Goal: Find specific page/section: Find specific page/section

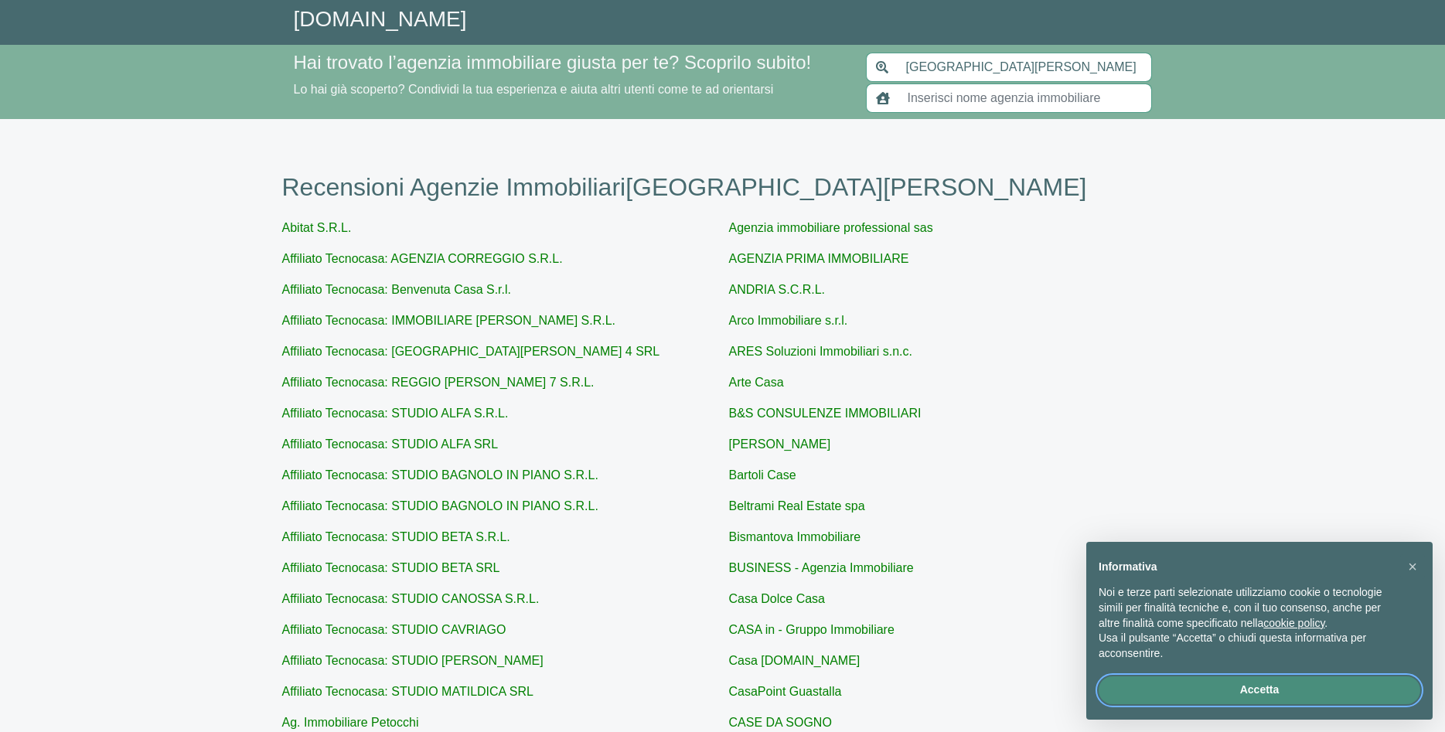
click at [1316, 684] on button "Accetta" at bounding box center [1259, 690] width 322 height 28
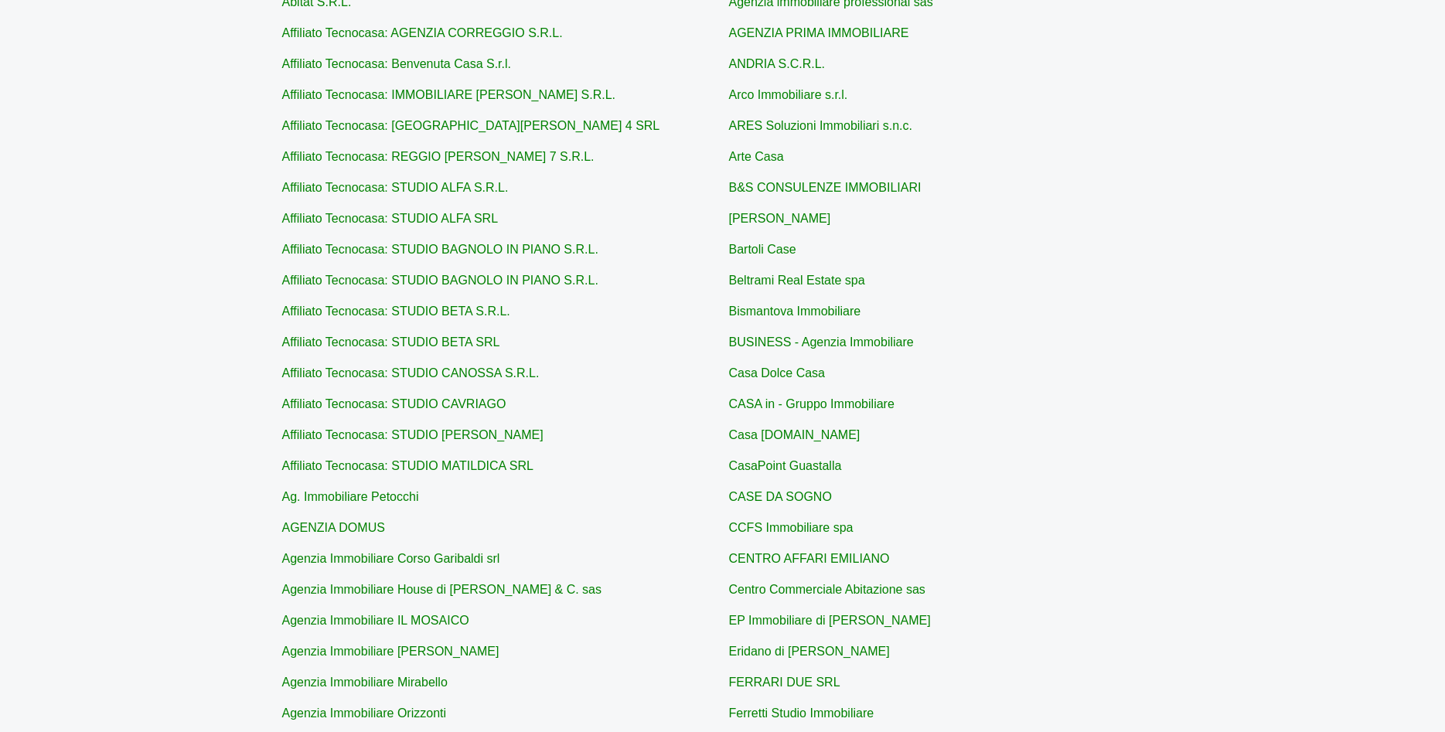
scroll to position [237, 0]
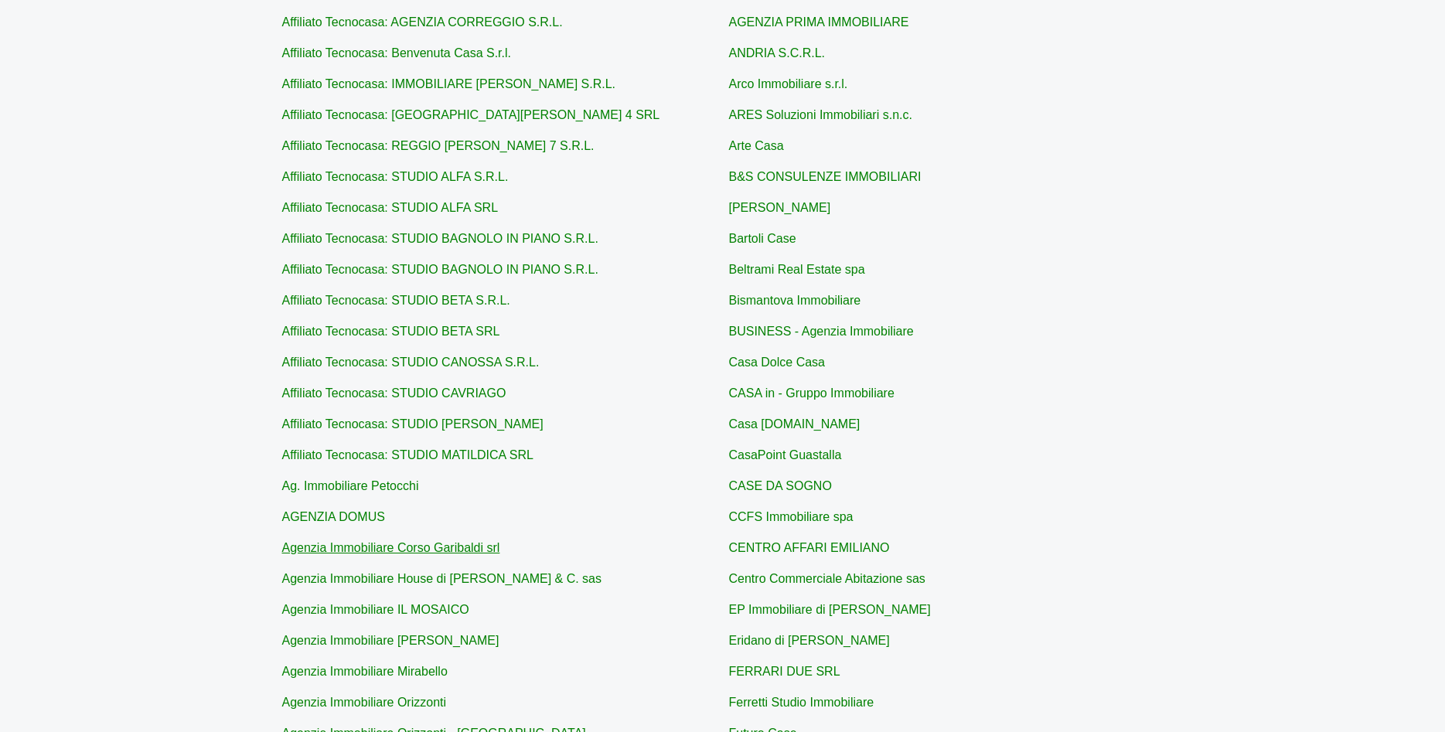
click at [368, 548] on link "Agenzia Immobiliare Corso Garibaldi srl" at bounding box center [391, 547] width 218 height 13
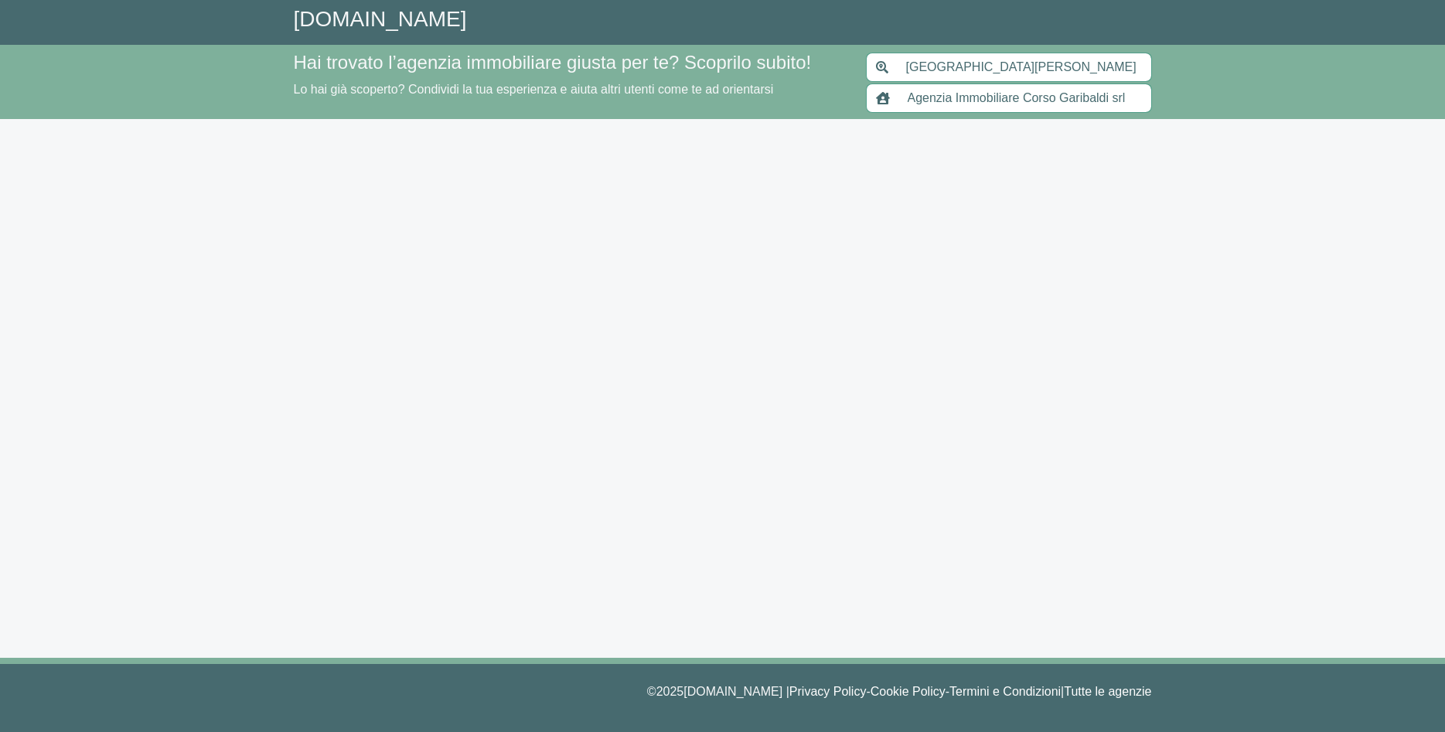
type input "Agenzia Immobiliare Corso Garibaldi srl"
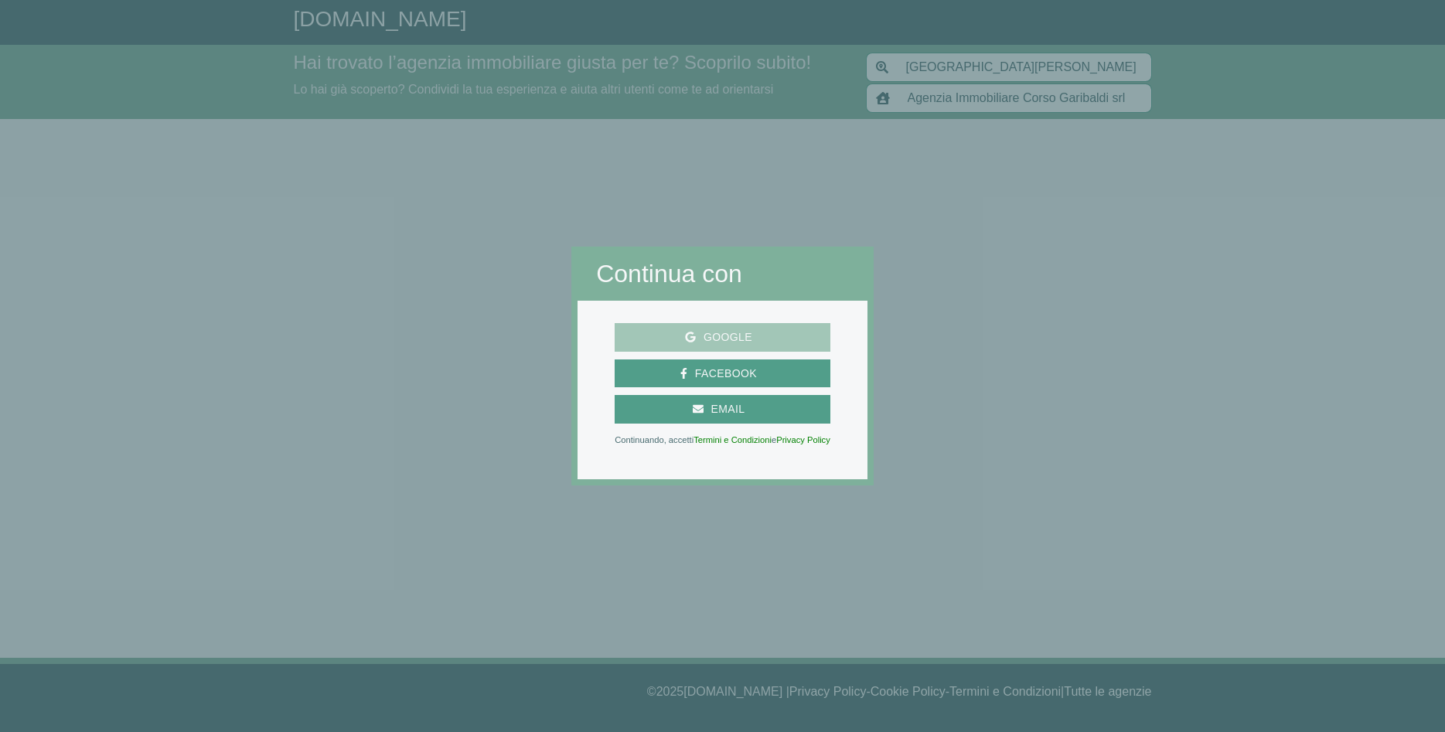
click at [729, 342] on span "Google" at bounding box center [728, 337] width 64 height 19
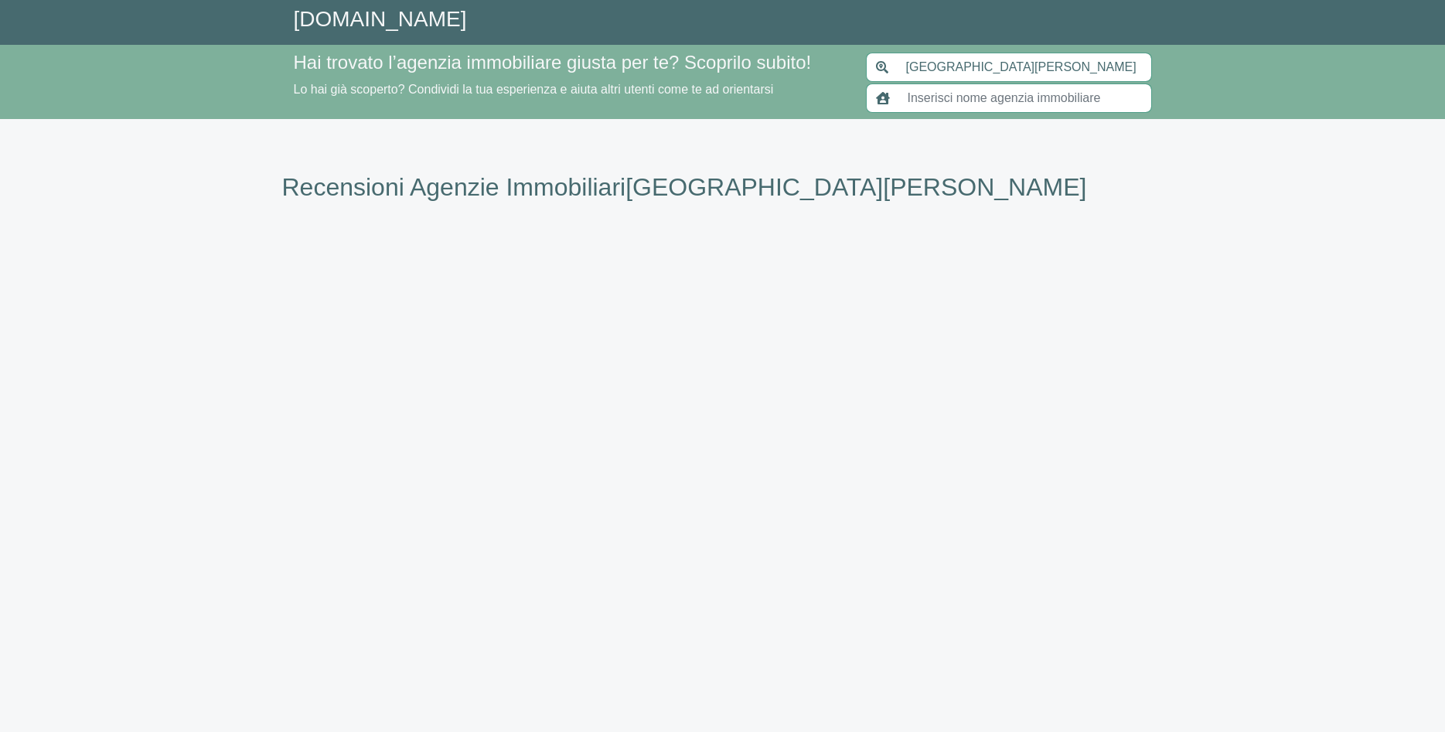
type input "[GEOGRAPHIC_DATA][PERSON_NAME]"
